Goal: Use online tool/utility

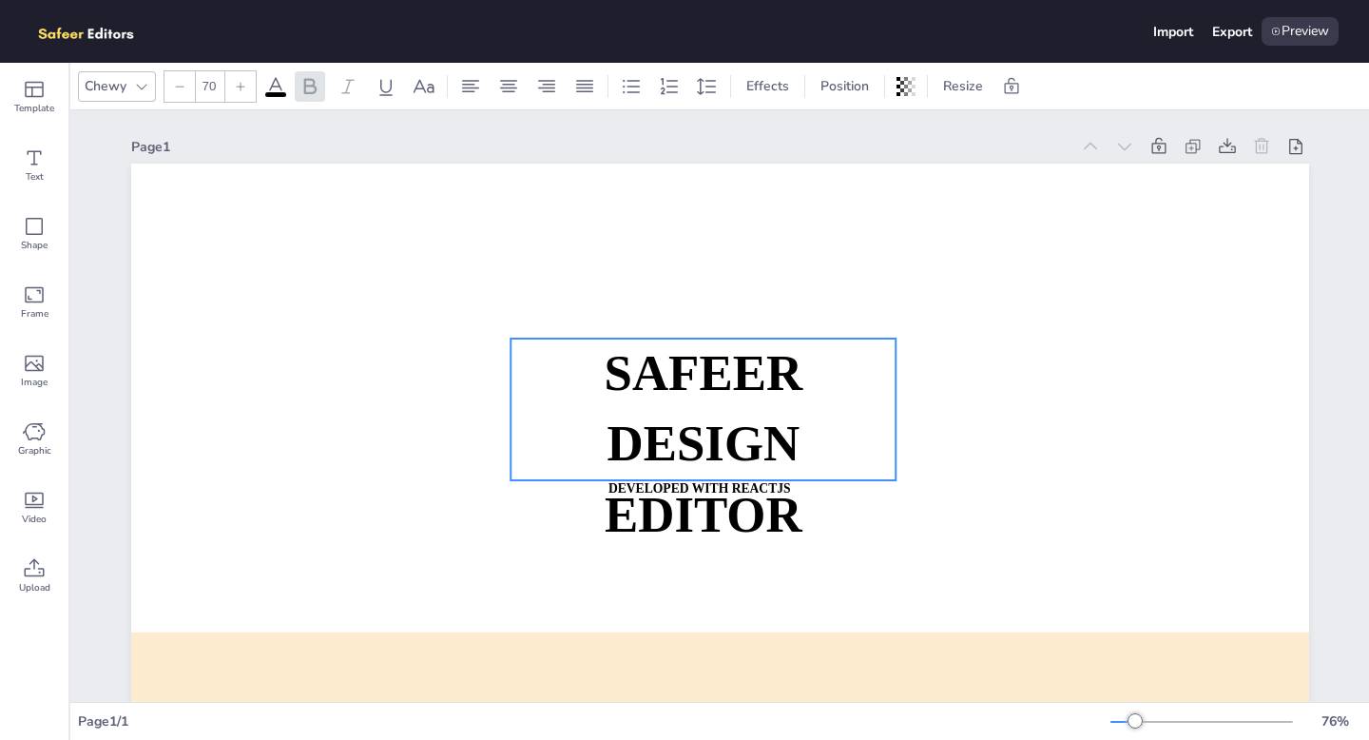
click at [558, 347] on p "SAFEER" at bounding box center [703, 374] width 385 height 70
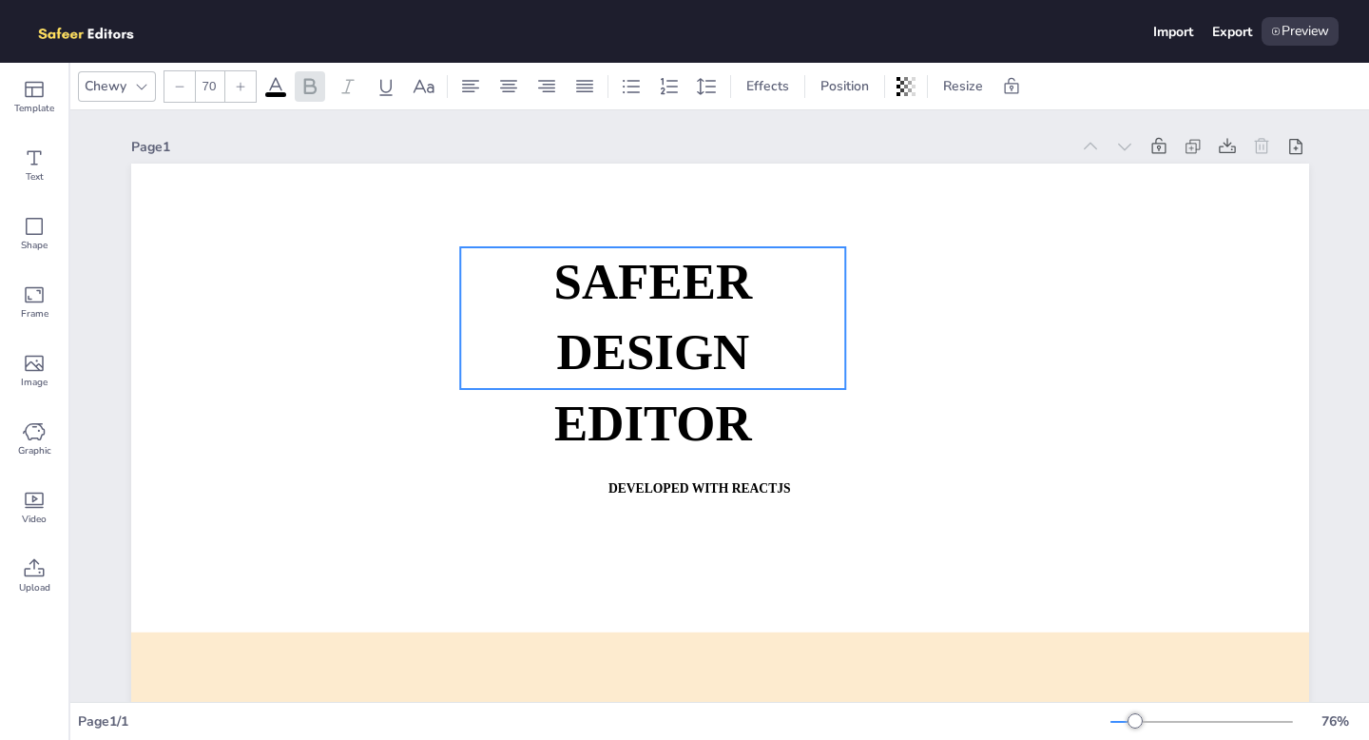
drag, startPoint x: 671, startPoint y: 415, endPoint x: 621, endPoint y: 323, distance: 104.3
click at [621, 325] on strong "DESIGN EDITOR" at bounding box center [652, 388] width 198 height 126
click at [685, 416] on strong "DESIGN EDITOR" at bounding box center [652, 388] width 198 height 126
click at [689, 426] on strong "DESIGN EDITOR" at bounding box center [653, 388] width 198 height 126
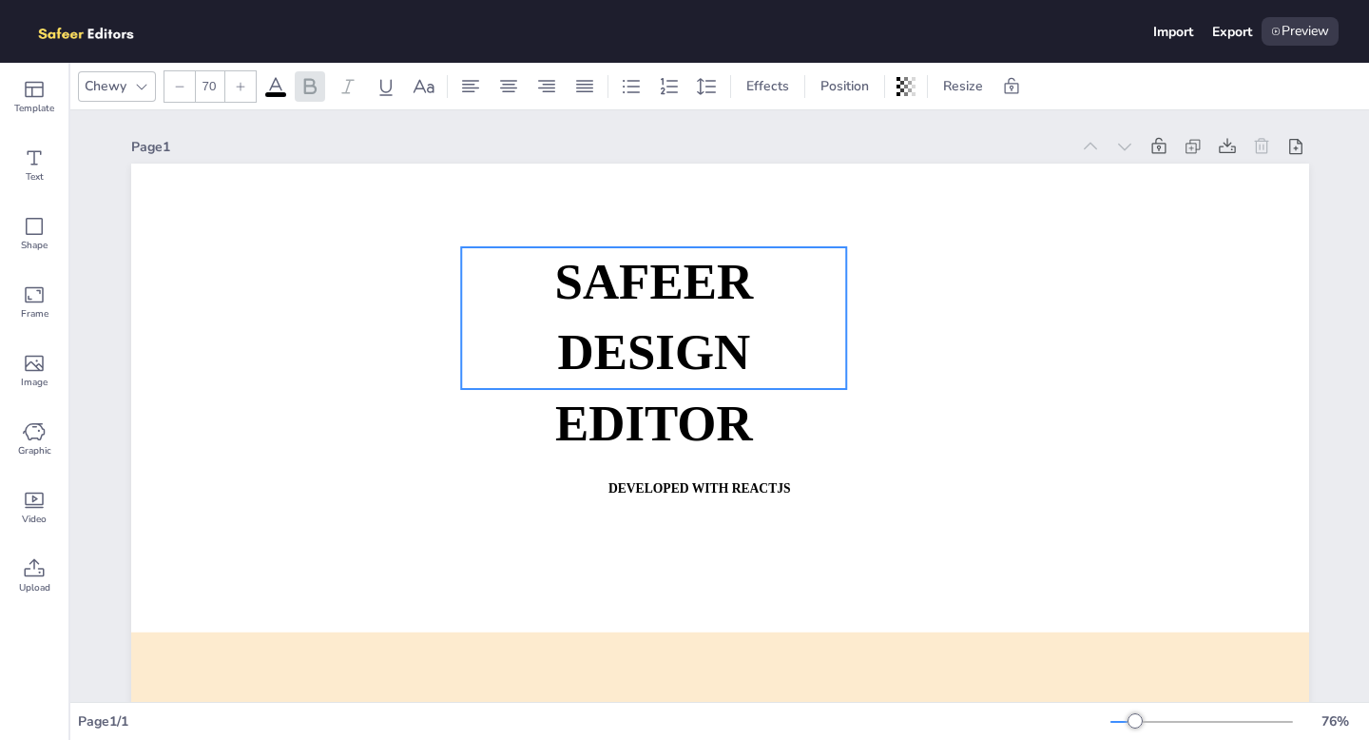
click at [689, 374] on strong "DESIGN EDITOR" at bounding box center [653, 388] width 198 height 126
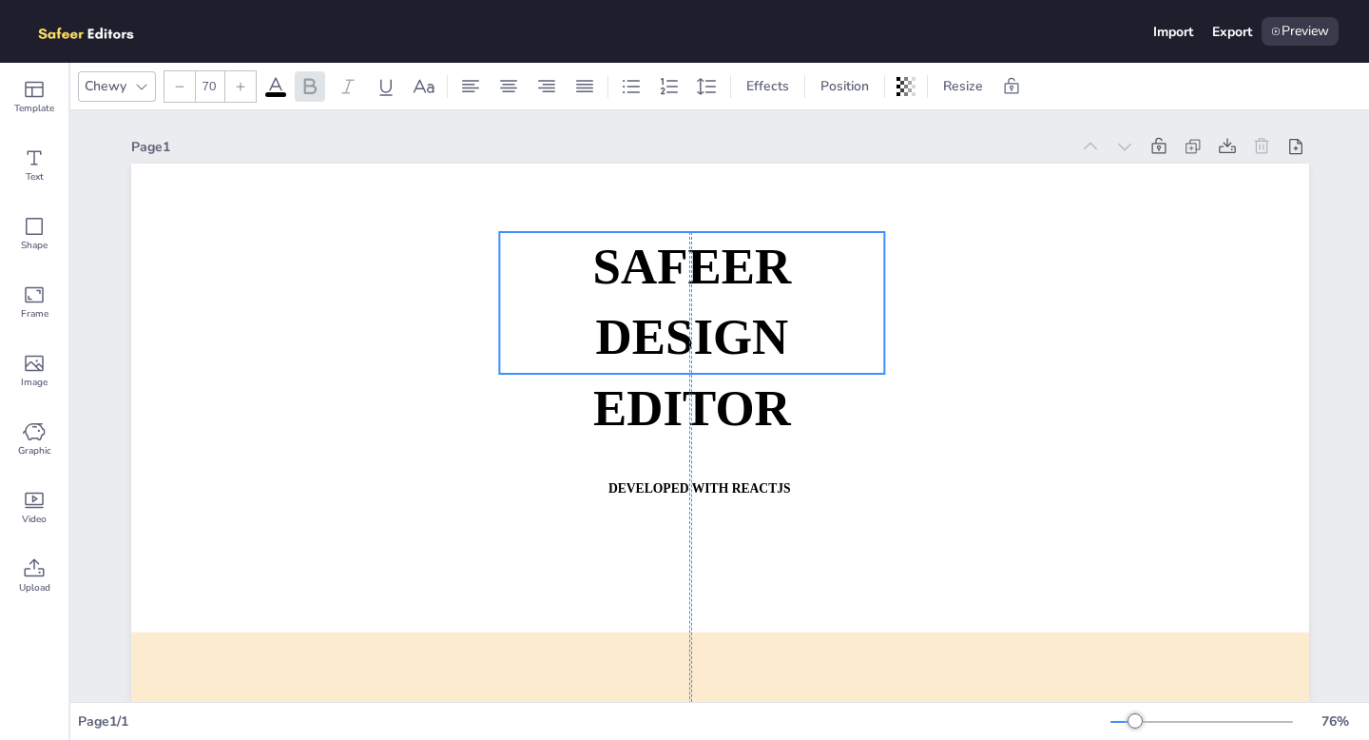
drag, startPoint x: 714, startPoint y: 346, endPoint x: 748, endPoint y: 333, distance: 36.7
click at [748, 333] on strong "DESIGN EDITOR" at bounding box center [692, 373] width 198 height 126
click at [656, 311] on strong "DESIGN EDITOR" at bounding box center [692, 373] width 198 height 126
click at [656, 311] on span "DESIGN EDITOR" at bounding box center [692, 373] width 198 height 126
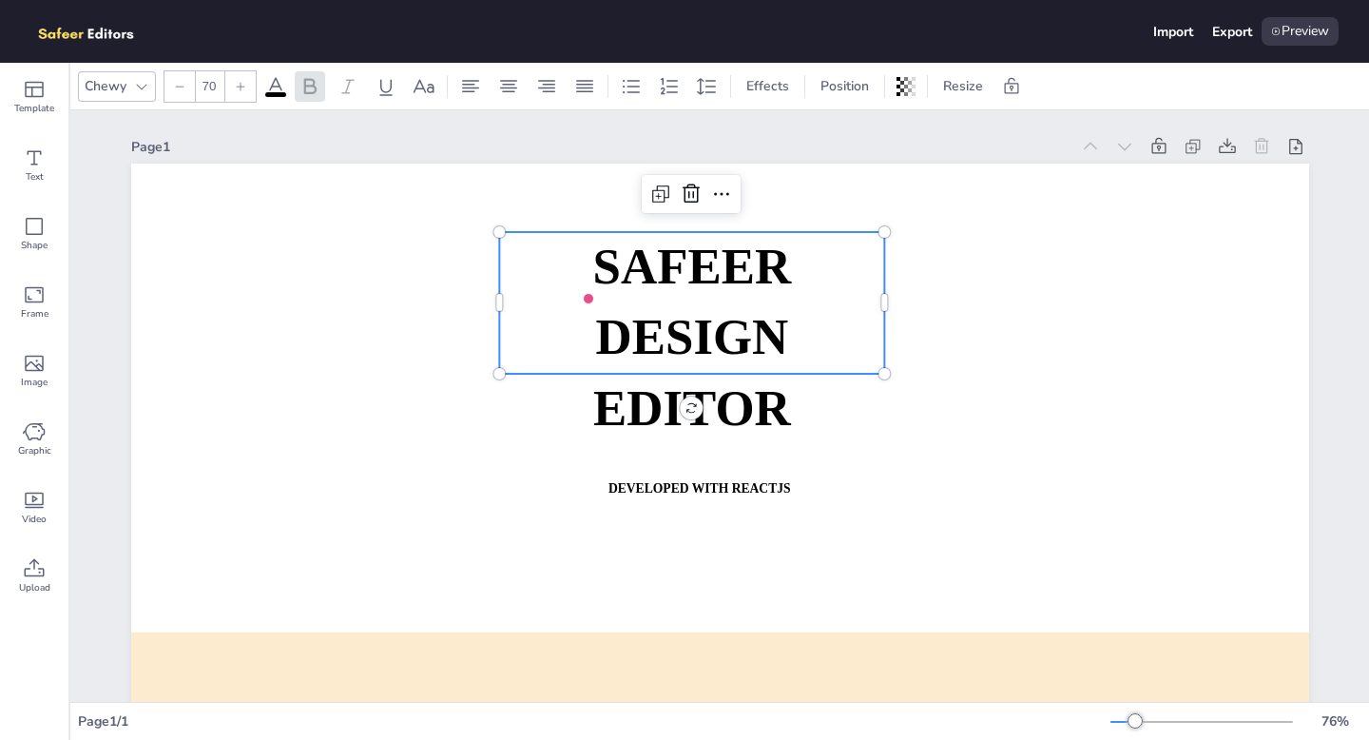
click at [654, 261] on span "SAFEER" at bounding box center [691, 267] width 199 height 55
click at [673, 315] on span "DESIGN EDITOR" at bounding box center [692, 373] width 198 height 126
click at [776, 339] on span "DESIGN EDITOR" at bounding box center [692, 373] width 198 height 126
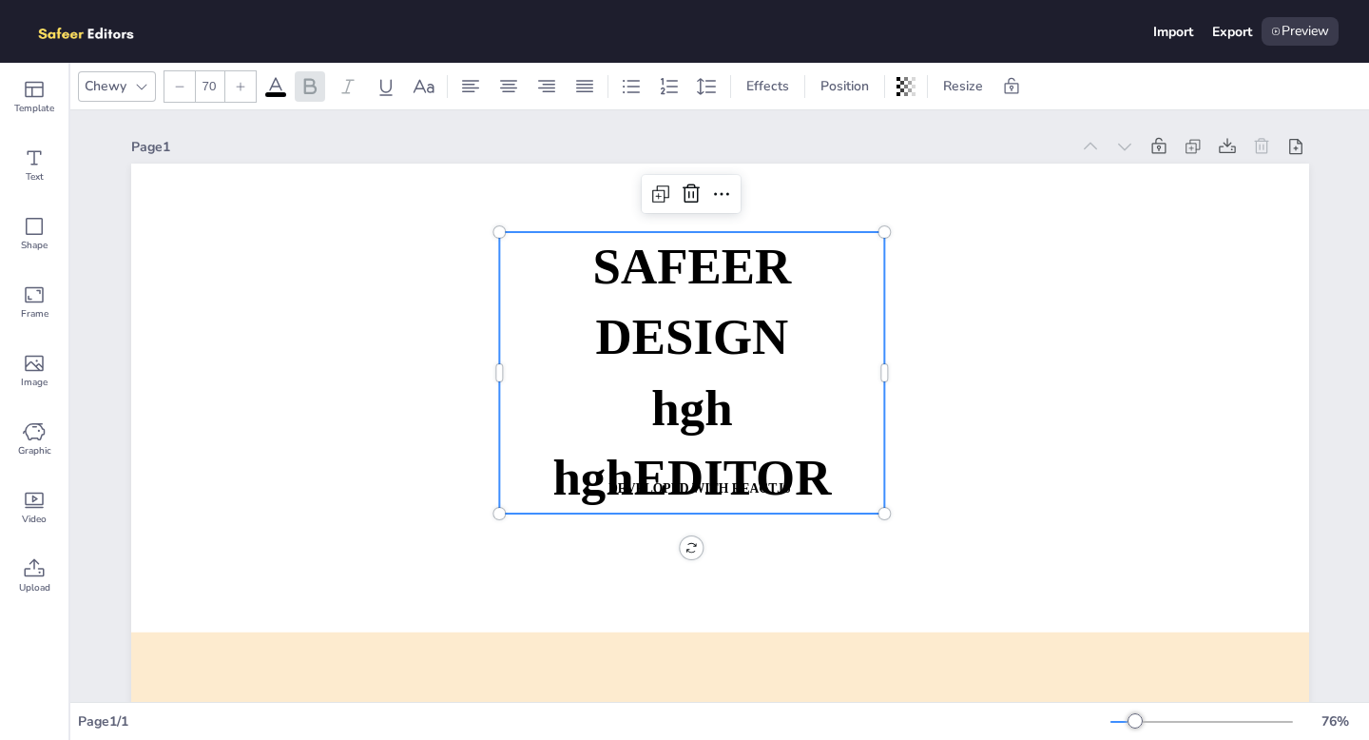
click at [510, 339] on p "DESIGN" at bounding box center [691, 337] width 385 height 70
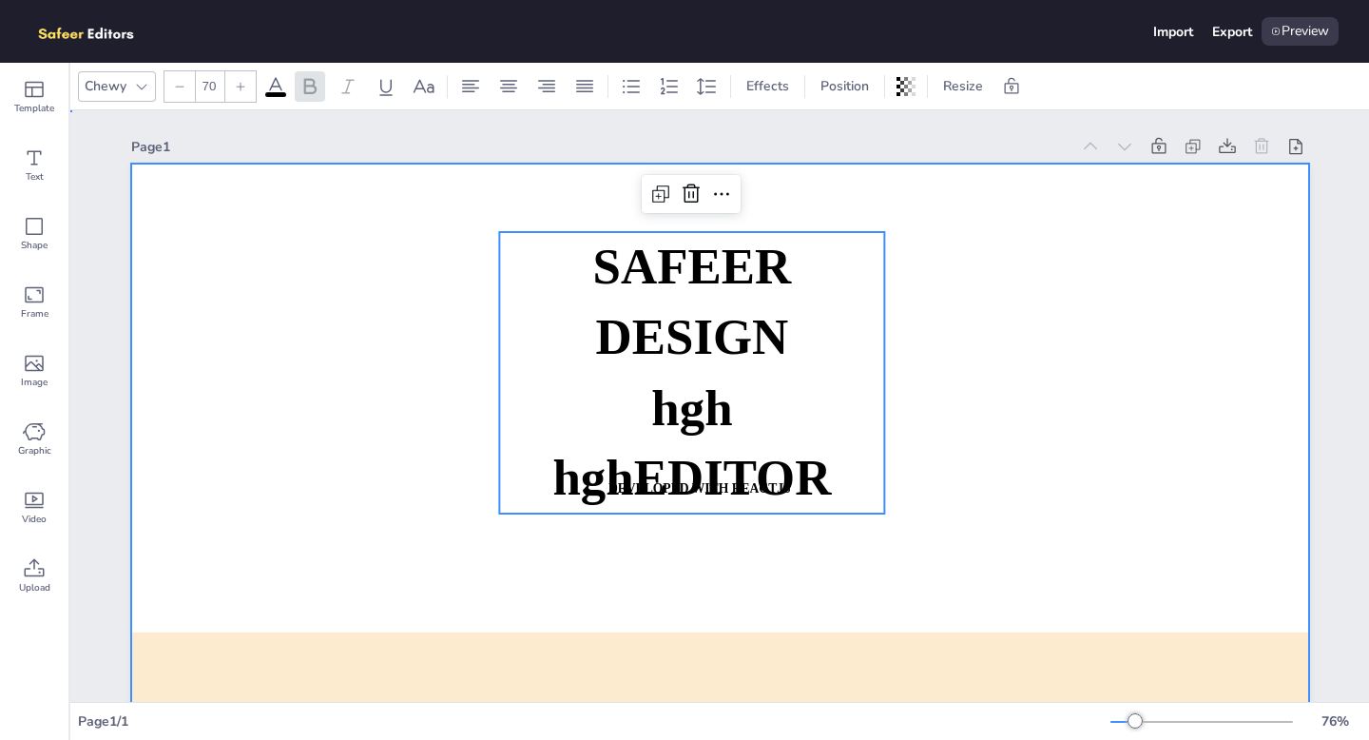
click at [445, 324] on div at bounding box center [720, 496] width 1178 height 664
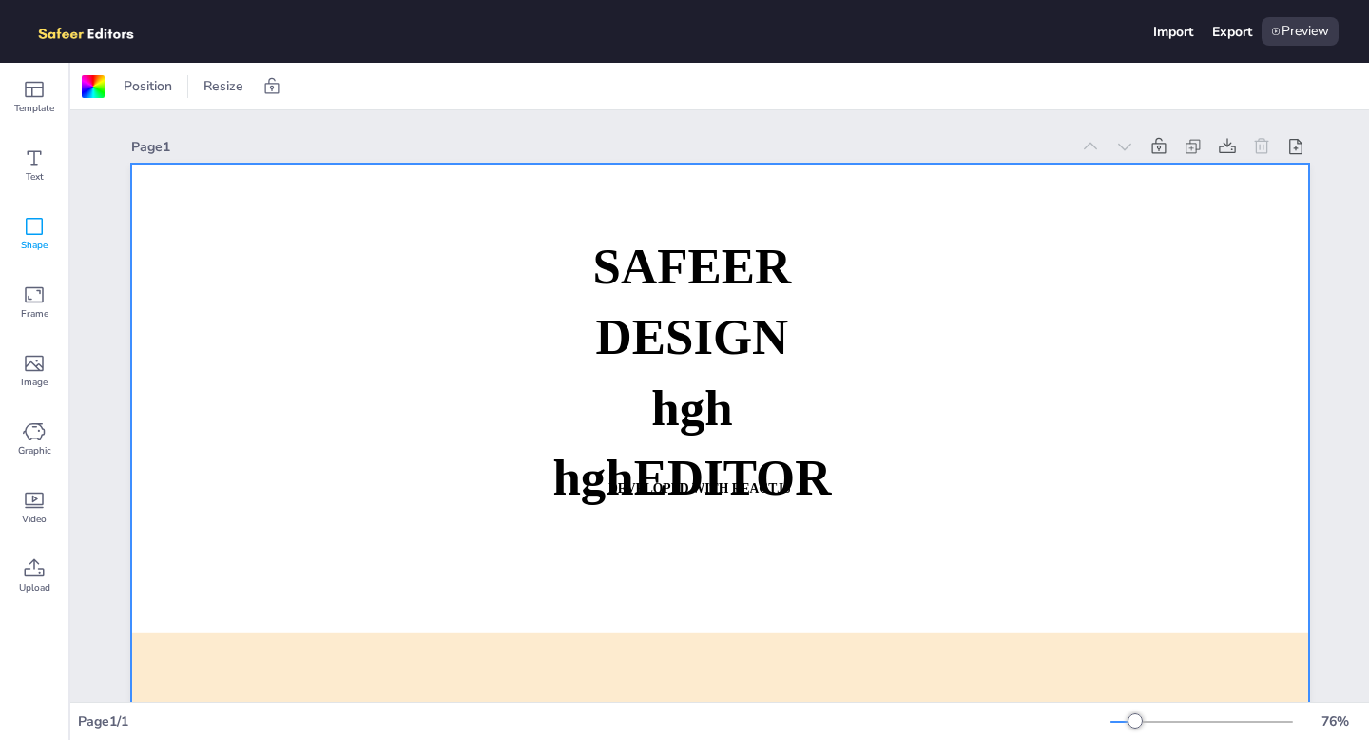
click at [23, 224] on icon at bounding box center [34, 226] width 23 height 23
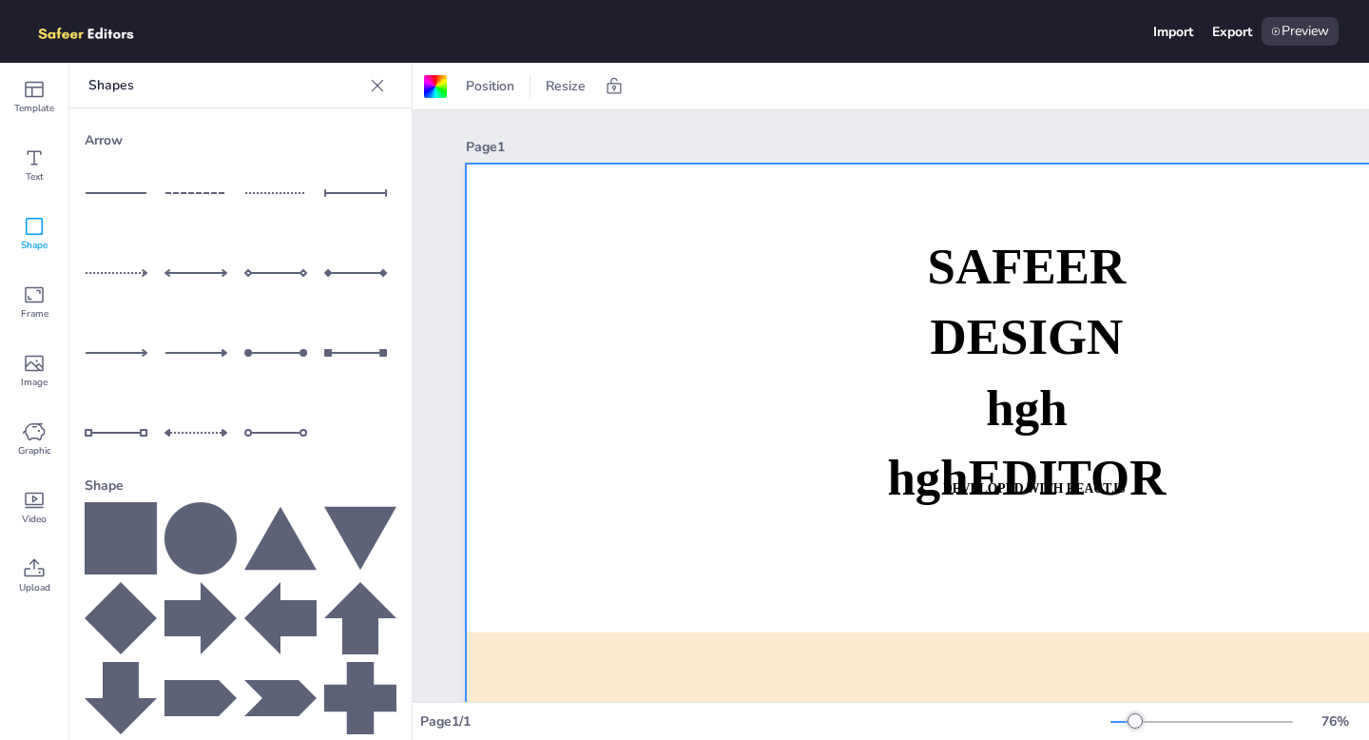
drag, startPoint x: 332, startPoint y: 279, endPoint x: 705, endPoint y: 298, distance: 373.3
click at [705, 298] on div "Template Text Shape Frame Image Graphic Video Upload Shapes Arrow Shape Upload …" at bounding box center [684, 401] width 1369 height 677
click at [338, 258] on div at bounding box center [360, 273] width 72 height 72
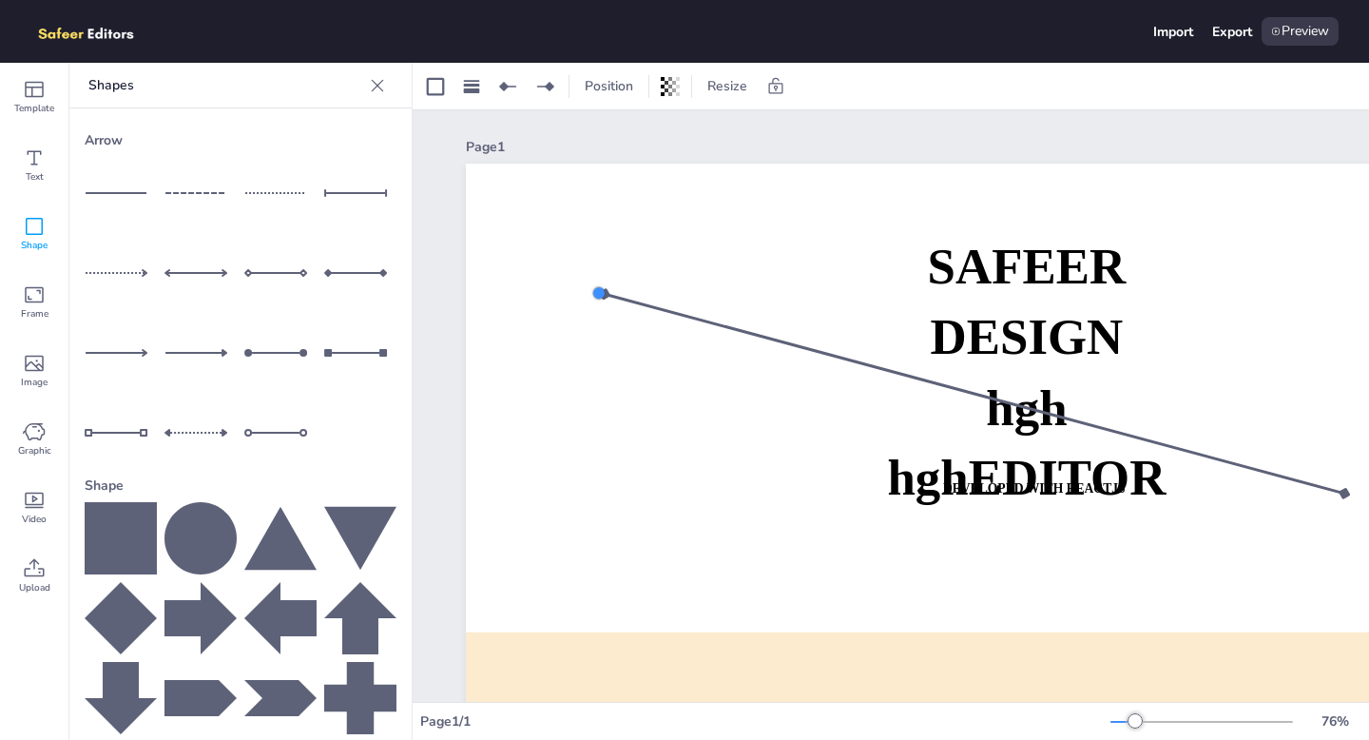
drag, startPoint x: 762, startPoint y: 493, endPoint x: 600, endPoint y: 289, distance: 259.9
click at [600, 289] on div at bounding box center [599, 292] width 19 height 19
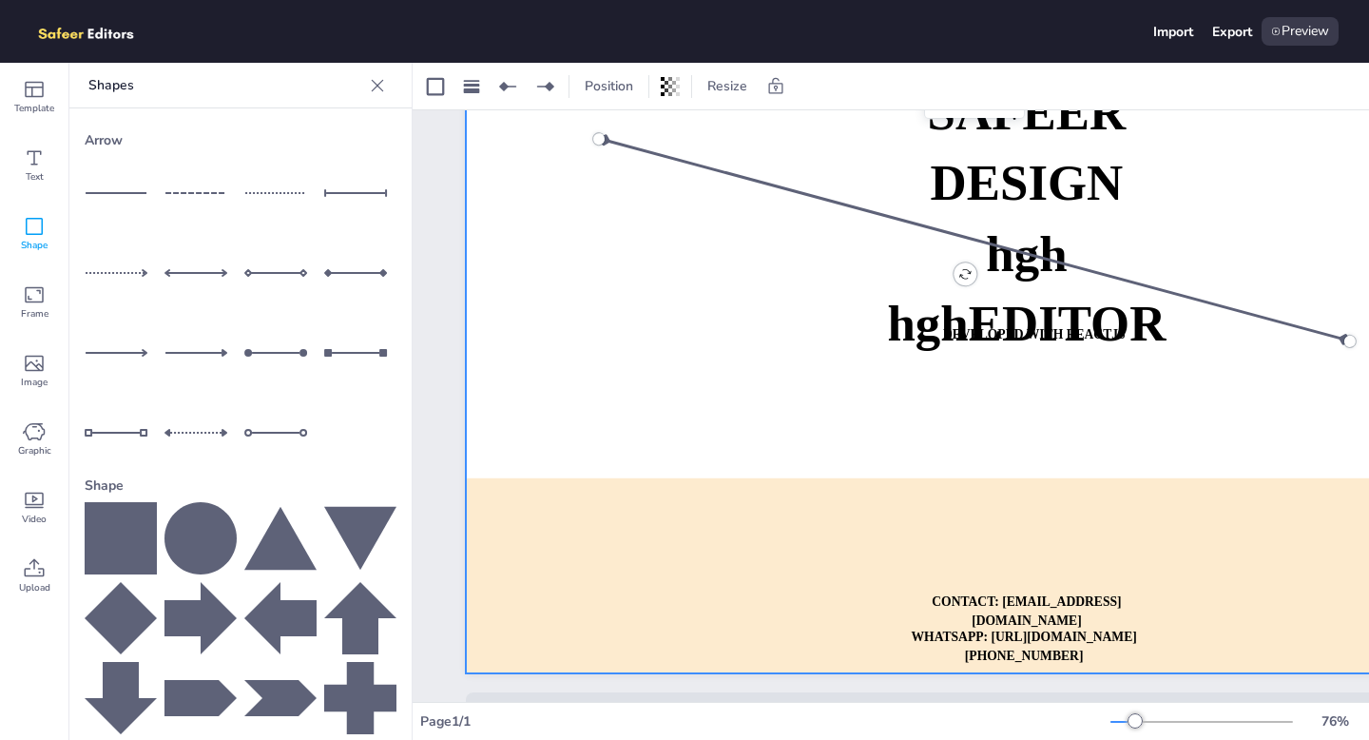
scroll to position [211, 0]
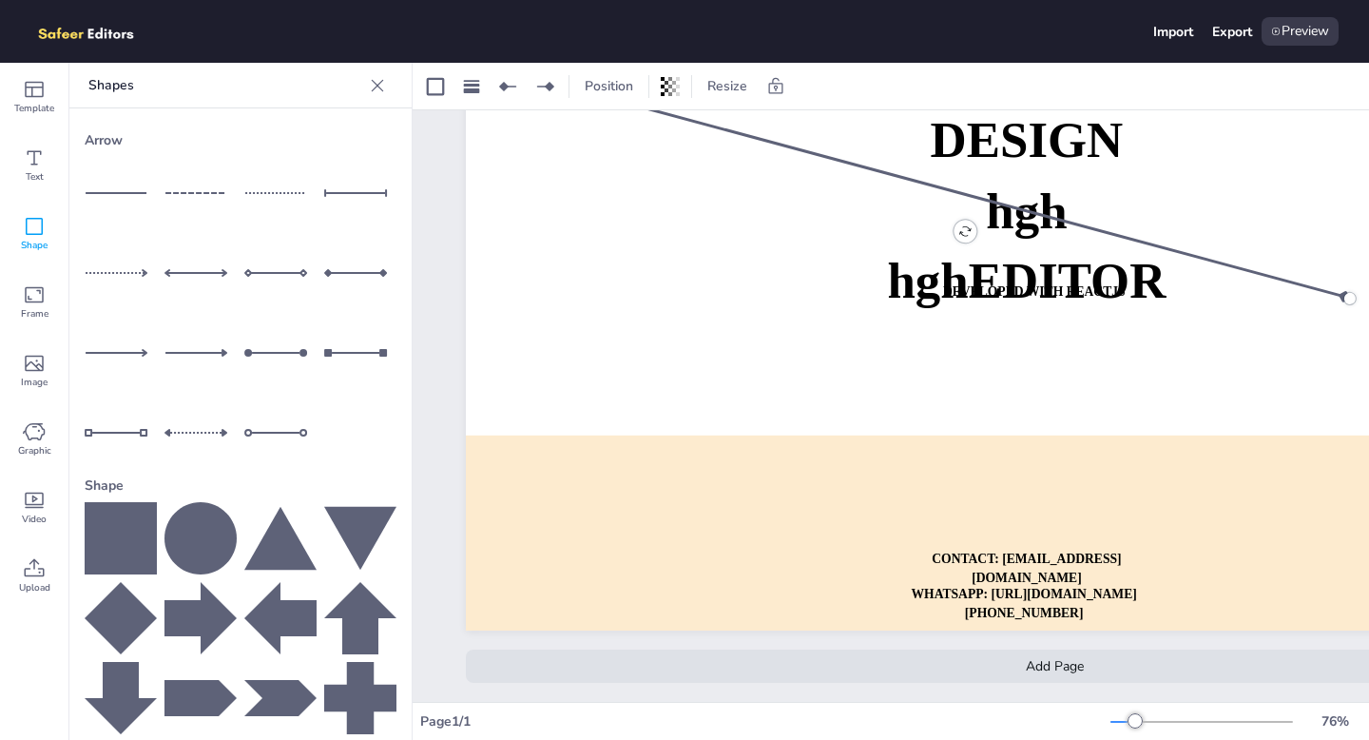
click at [1017, 650] on div "Add Page" at bounding box center [1055, 666] width 1178 height 33
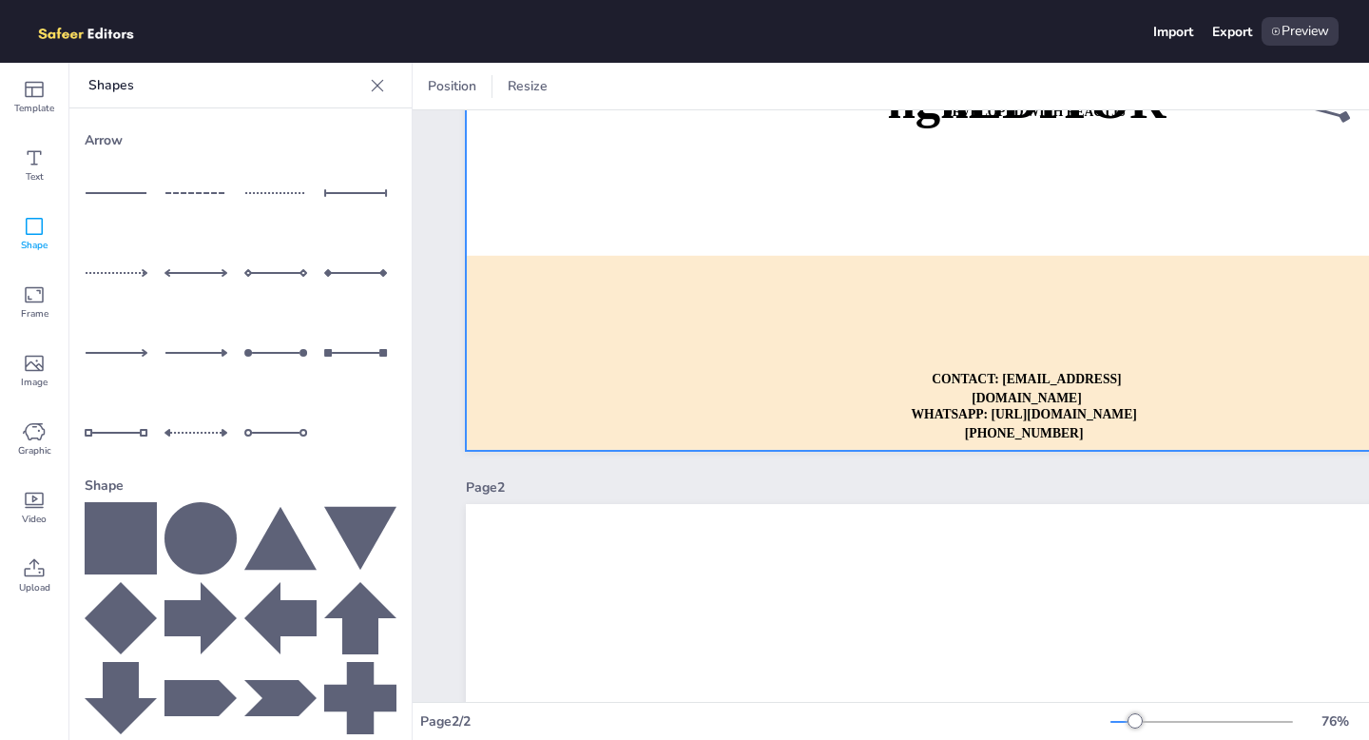
scroll to position [548, 0]
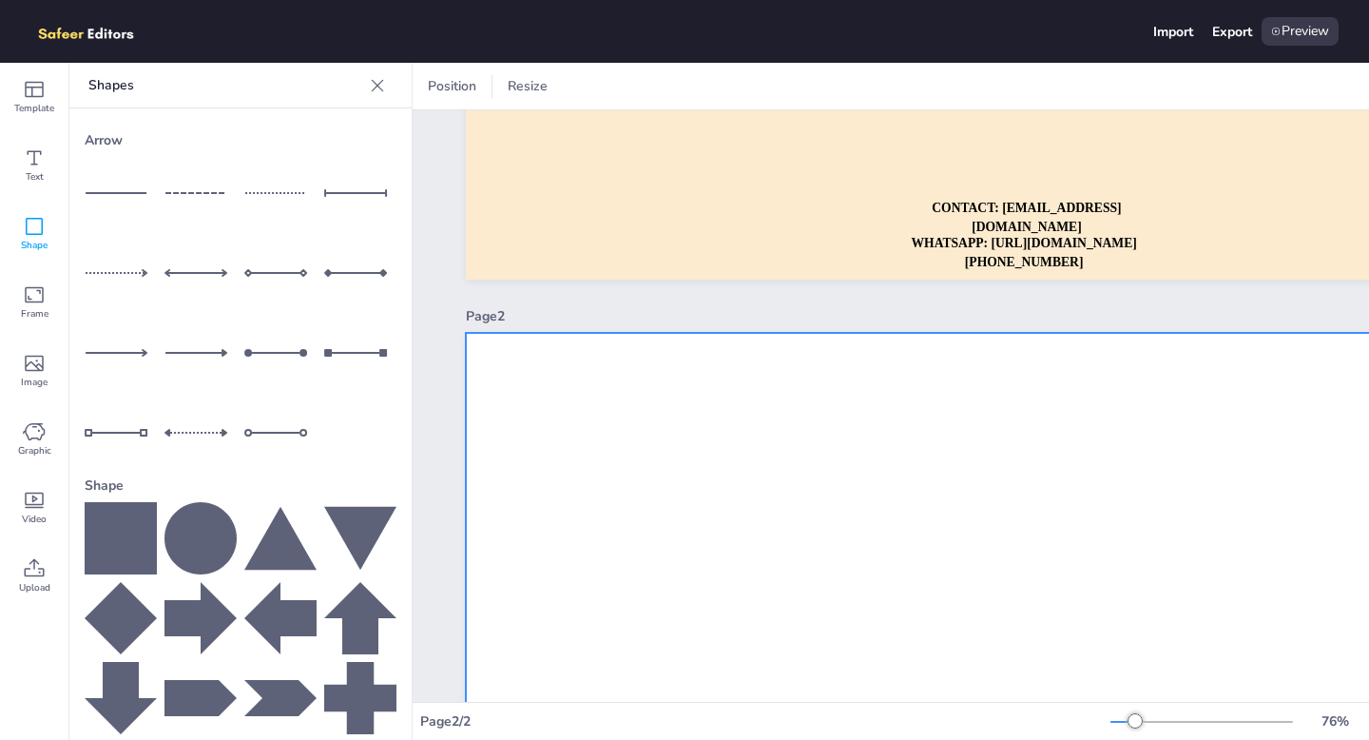
click at [875, 532] on div at bounding box center [1055, 665] width 1178 height 664
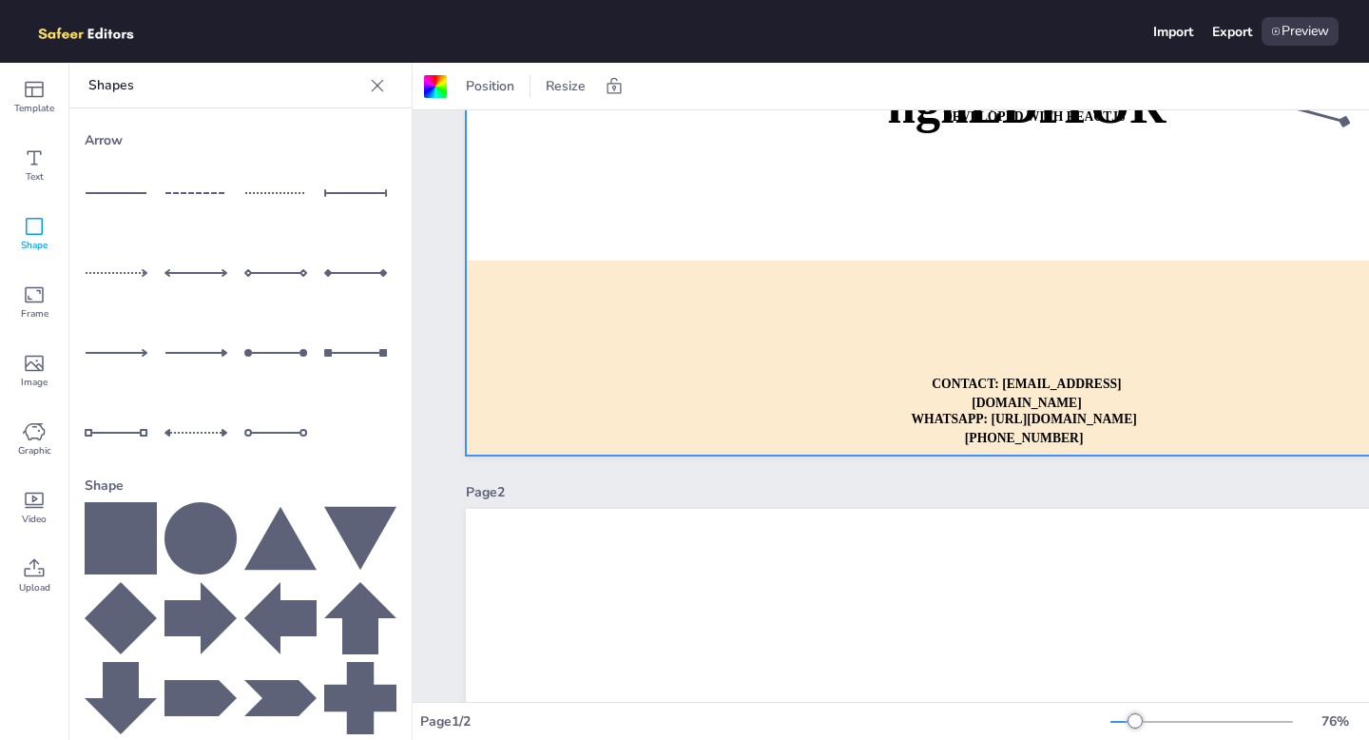
scroll to position [336, 0]
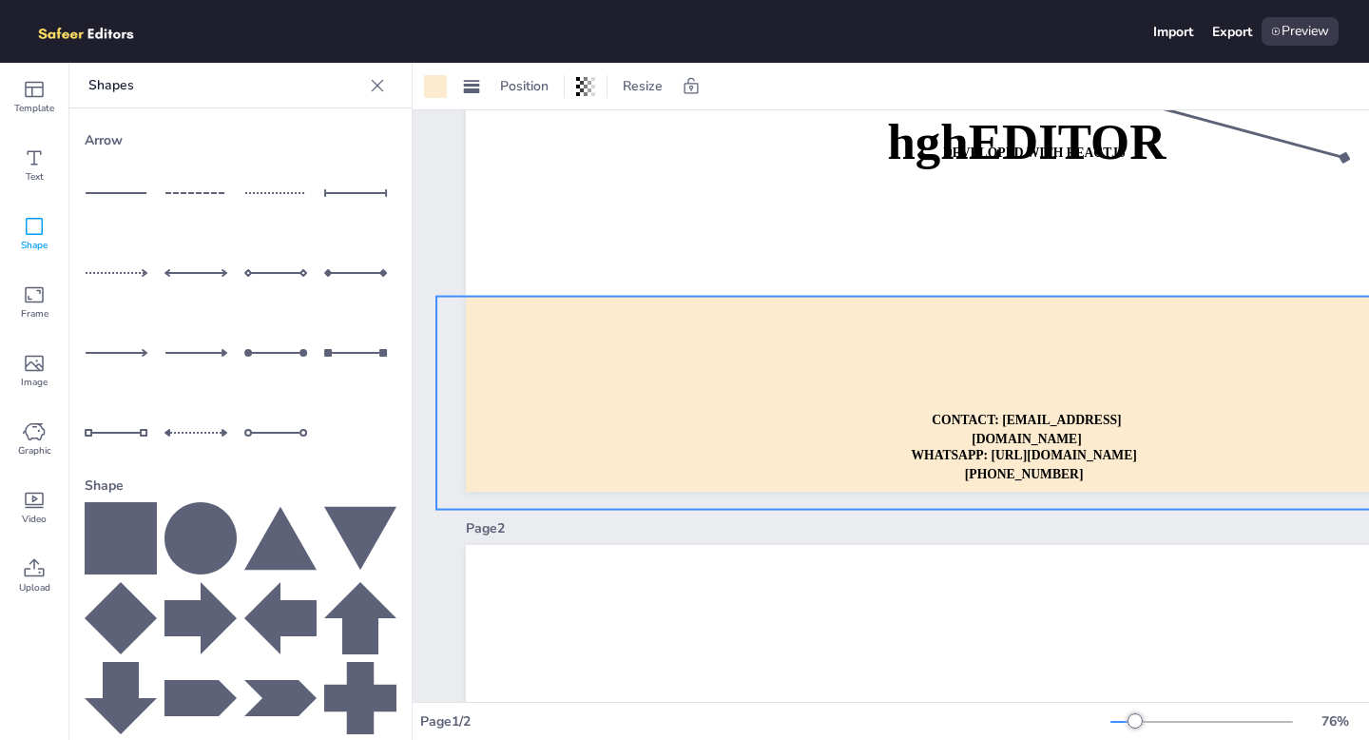
click at [1064, 348] on div at bounding box center [1070, 403] width 1269 height 213
click at [1039, 388] on div at bounding box center [1070, 403] width 1269 height 213
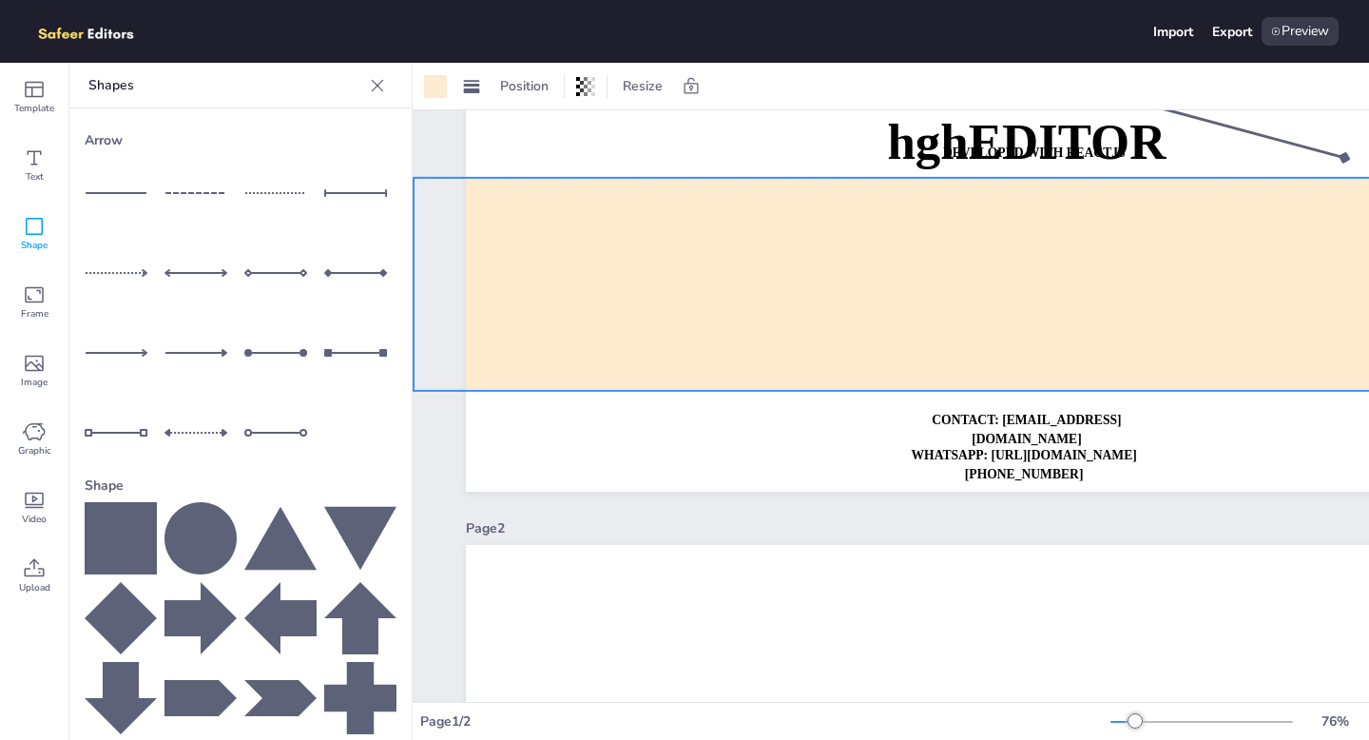
drag, startPoint x: 1039, startPoint y: 388, endPoint x: 1017, endPoint y: 265, distance: 124.8
click at [1017, 265] on div at bounding box center [1048, 284] width 1269 height 213
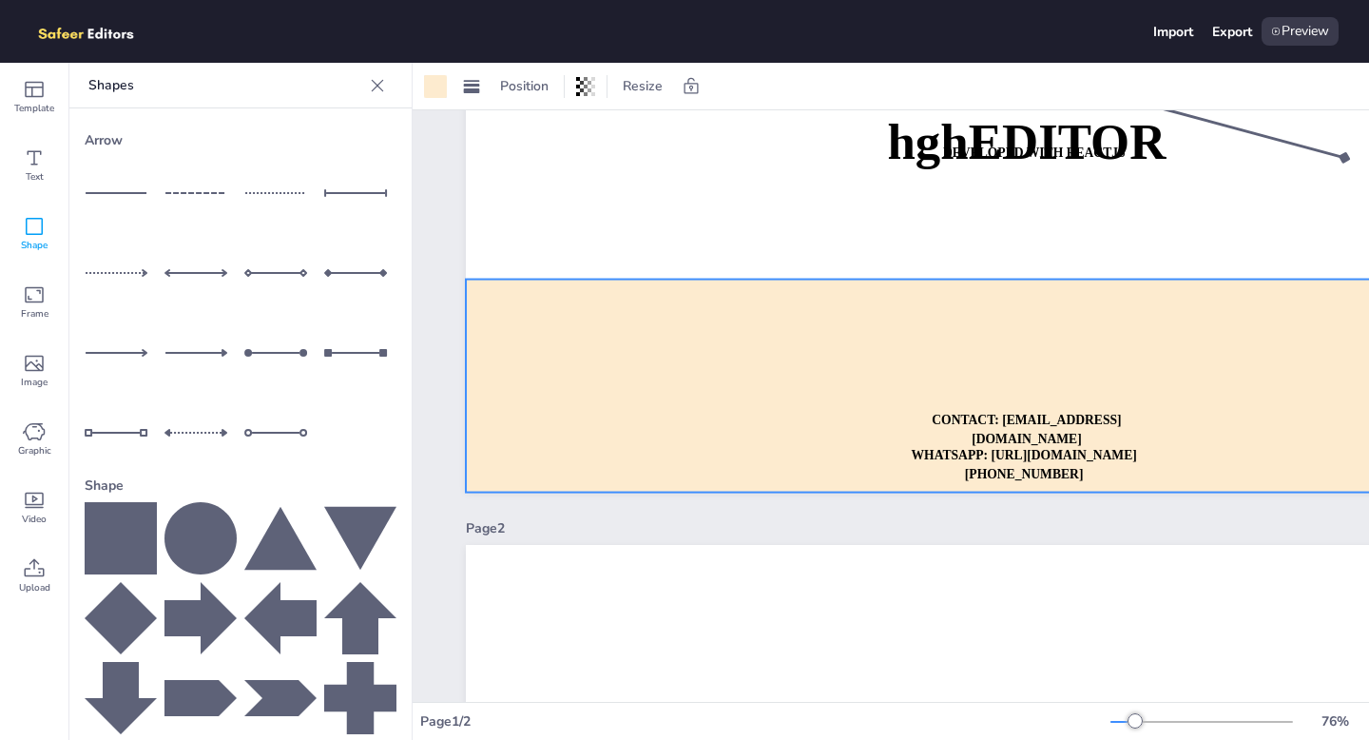
drag, startPoint x: 1022, startPoint y: 252, endPoint x: 1075, endPoint y: 358, distance: 117.8
click at [1075, 358] on div at bounding box center [1100, 386] width 1269 height 213
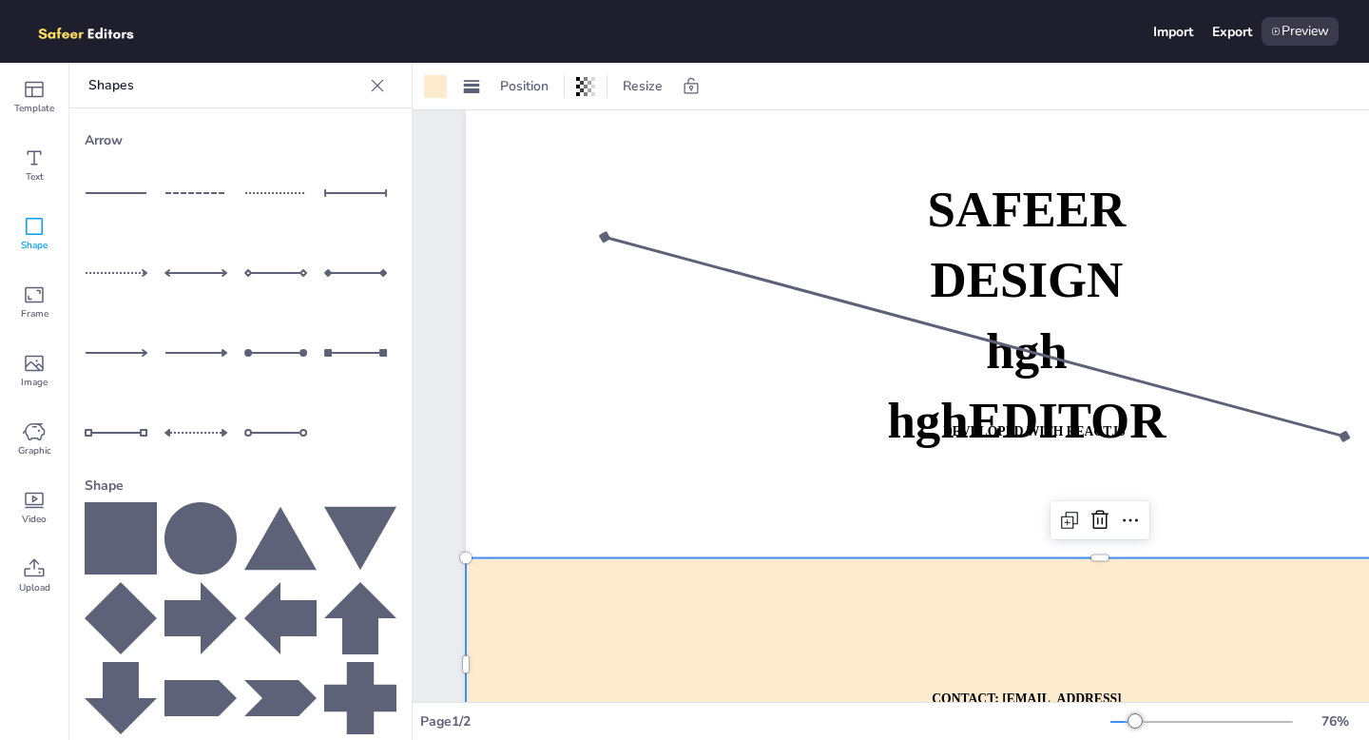
scroll to position [47, 0]
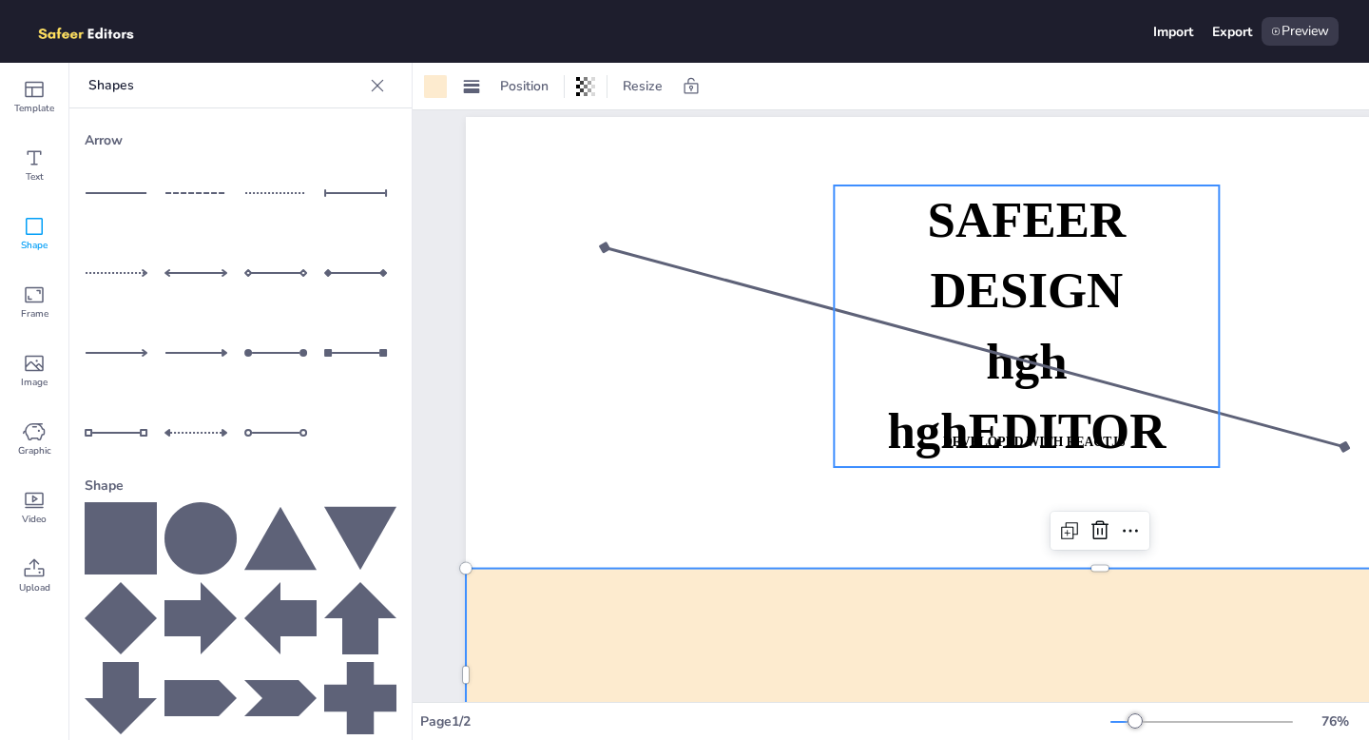
click at [996, 323] on p "DESIGN" at bounding box center [1026, 291] width 385 height 70
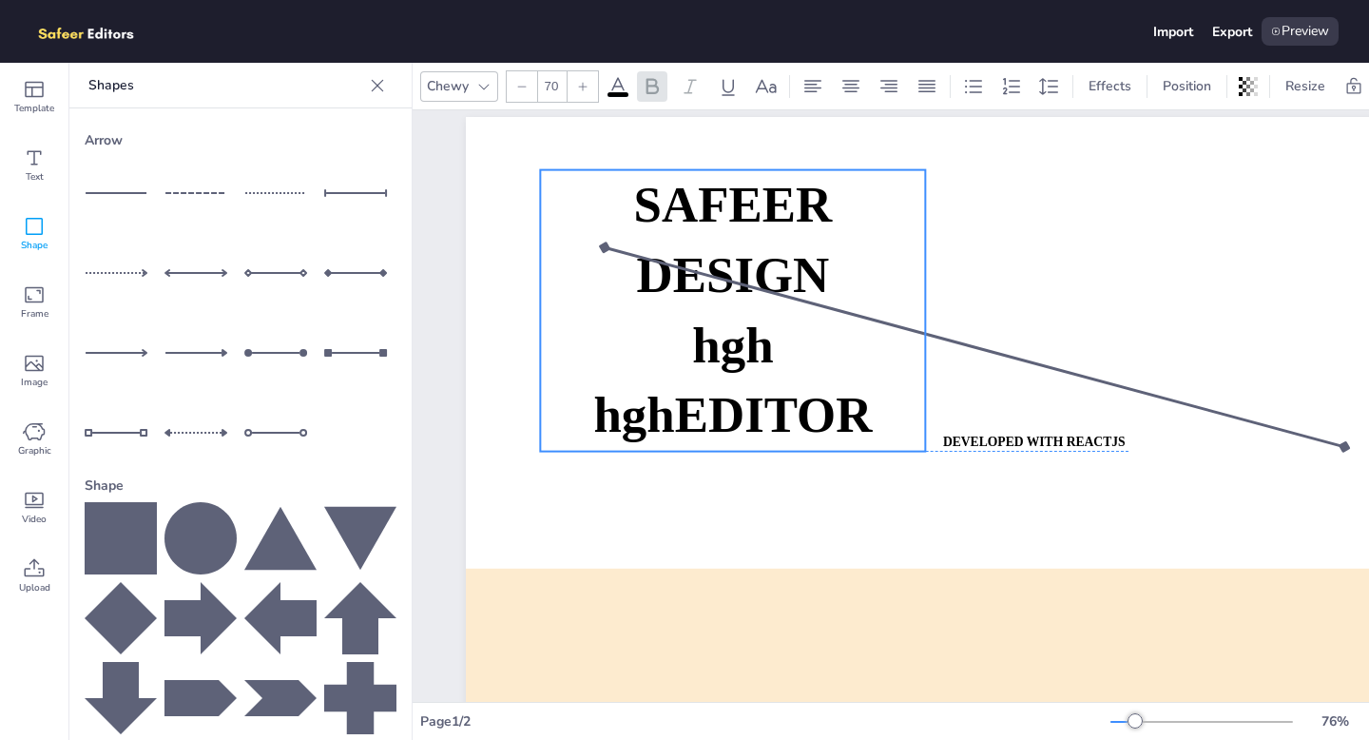
drag, startPoint x: 993, startPoint y: 325, endPoint x: 699, endPoint y: 308, distance: 294.3
click at [699, 308] on div "SAFEER DESIGN hgh hghEDITOR" at bounding box center [732, 310] width 385 height 281
click at [699, 308] on p "DESIGN" at bounding box center [732, 276] width 385 height 70
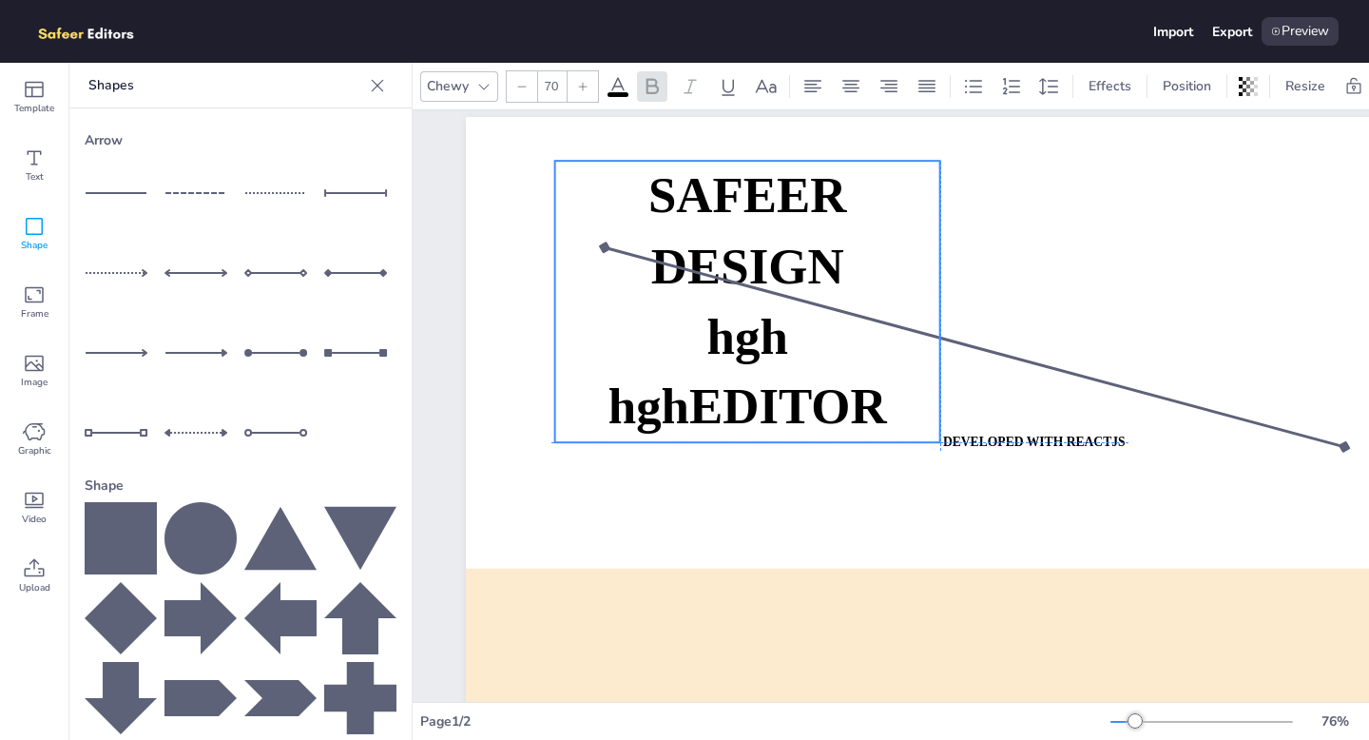
drag, startPoint x: 699, startPoint y: 308, endPoint x: 710, endPoint y: 300, distance: 14.3
click at [710, 300] on p "DESIGN" at bounding box center [747, 266] width 385 height 70
click at [678, 316] on p "hgh" at bounding box center [747, 336] width 385 height 70
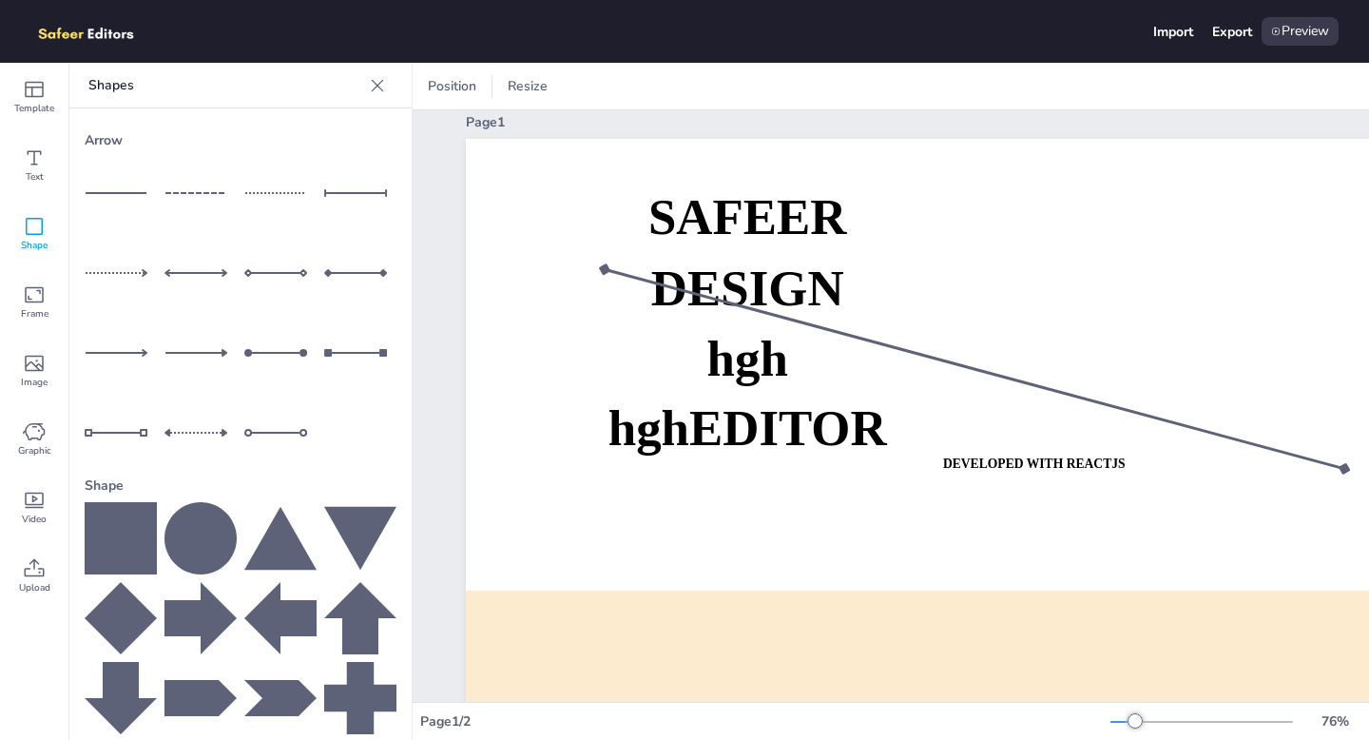
scroll to position [0, 0]
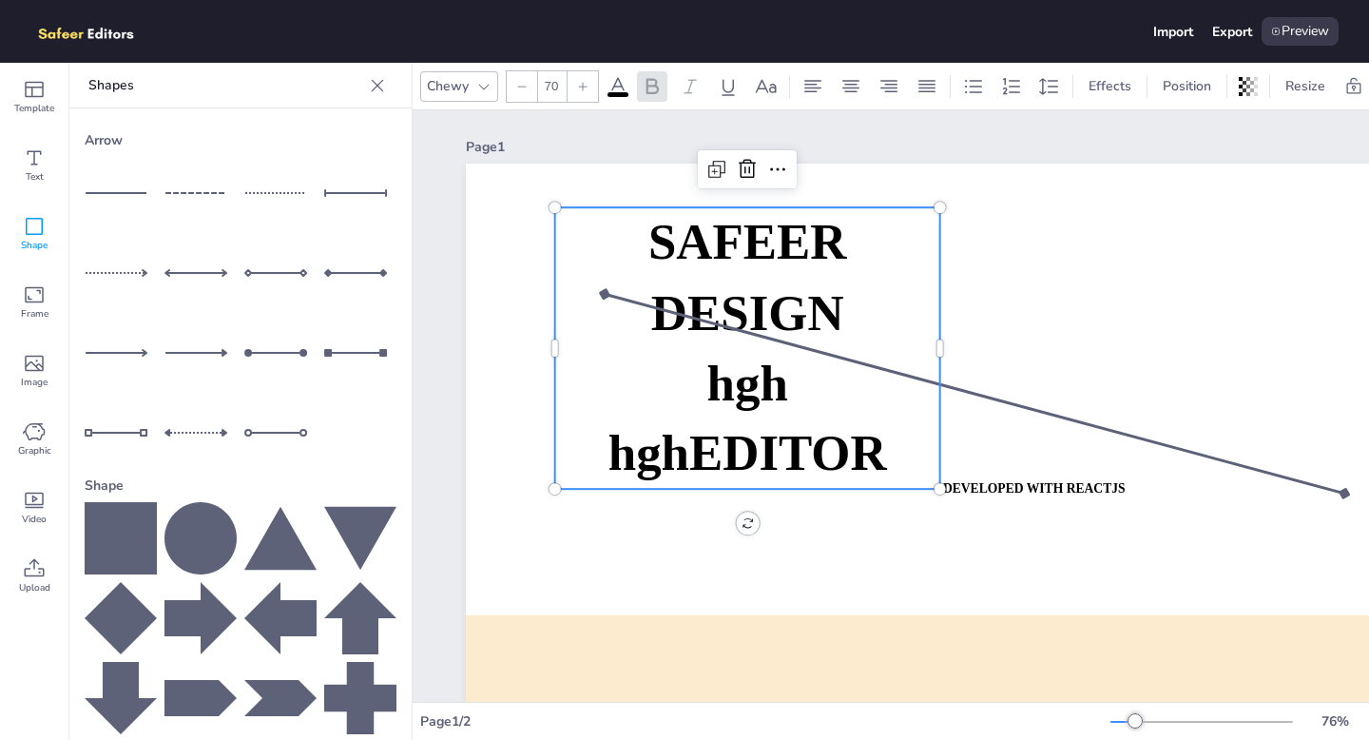
click at [650, 393] on p "hgh" at bounding box center [747, 383] width 385 height 70
click at [29, 165] on icon at bounding box center [34, 157] width 23 height 23
